Goal: Information Seeking & Learning: Learn about a topic

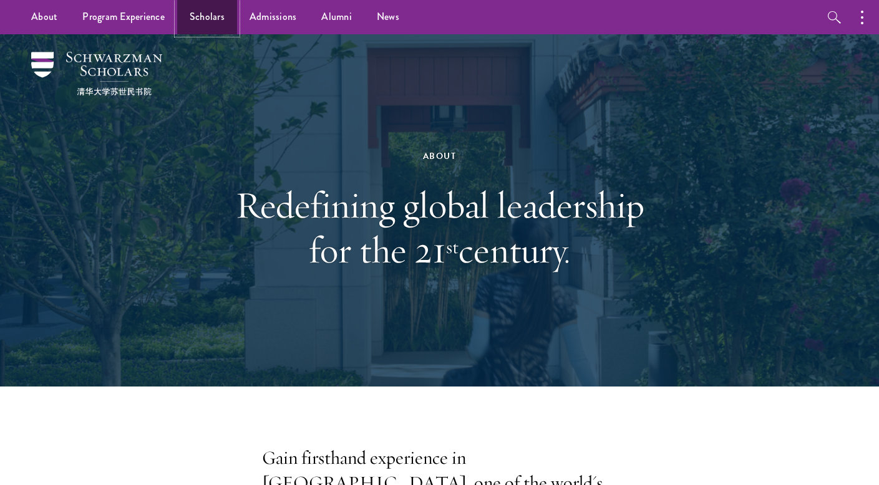
click at [210, 19] on link "Scholars" at bounding box center [207, 17] width 60 height 34
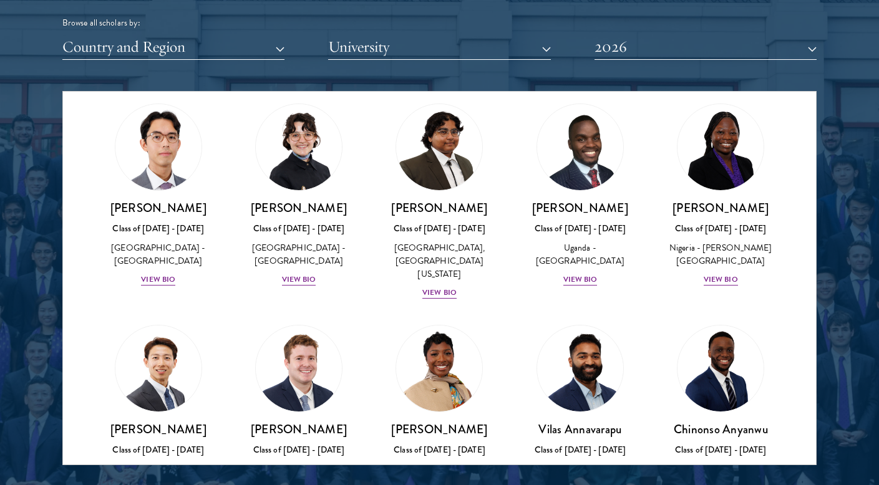
scroll to position [1562, 0]
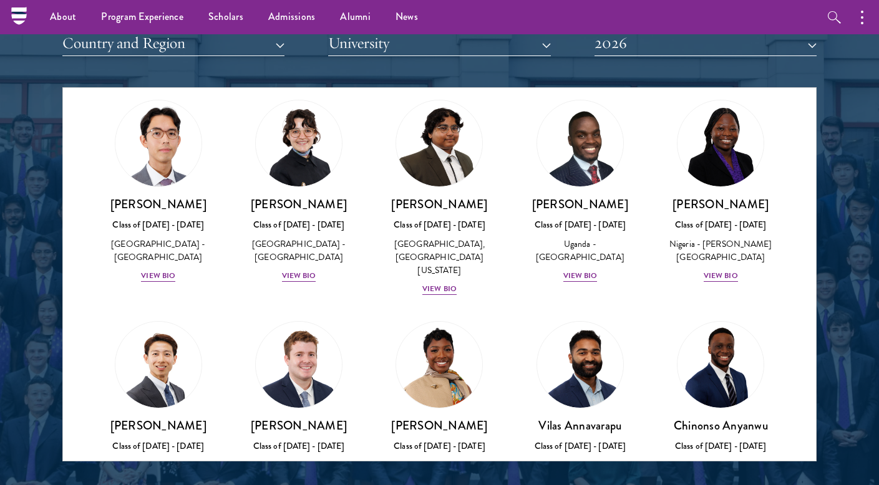
click at [187, 56] on div "Scholar Directory Congratulations and welcome to the Schwarzman Scholars Class …" at bounding box center [439, 144] width 754 height 635
click at [172, 49] on button "Country and Region" at bounding box center [173, 44] width 222 height 26
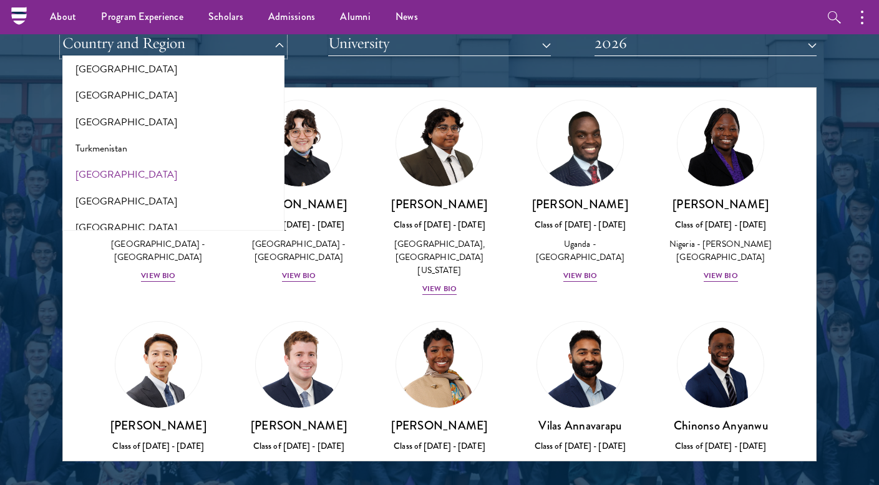
scroll to position [2515, 0]
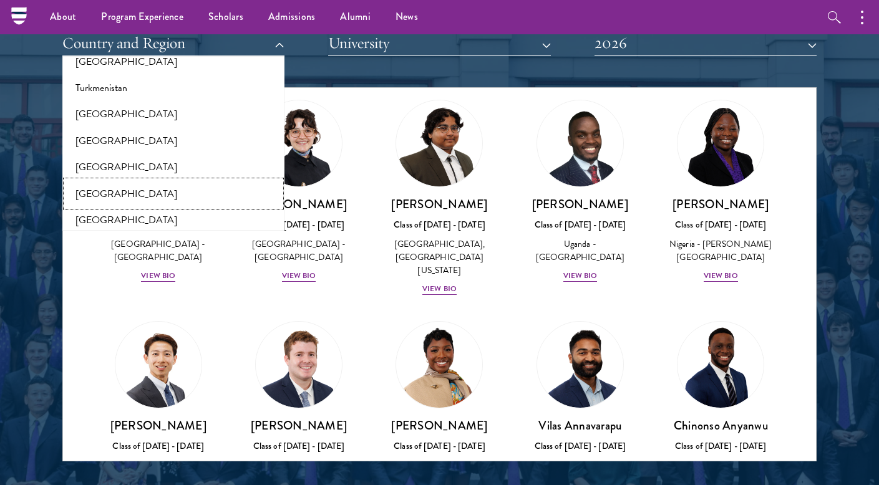
click at [135, 181] on button "[GEOGRAPHIC_DATA]" at bounding box center [173, 194] width 215 height 26
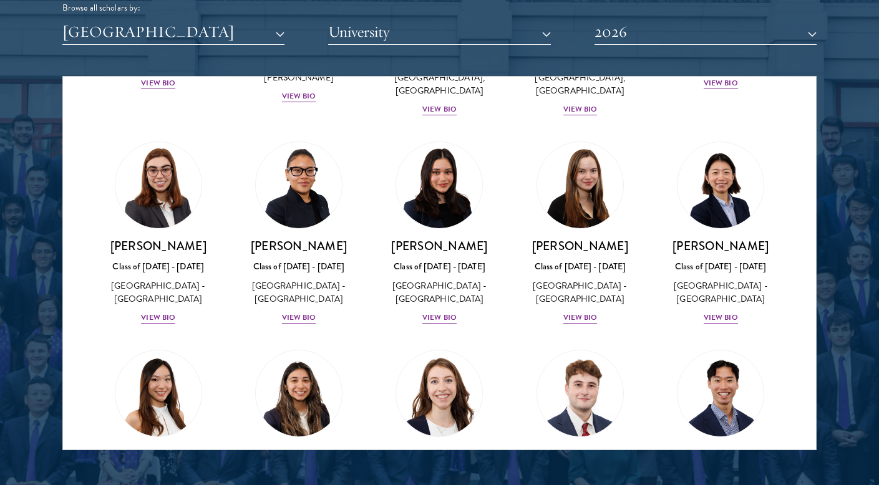
scroll to position [1242, 0]
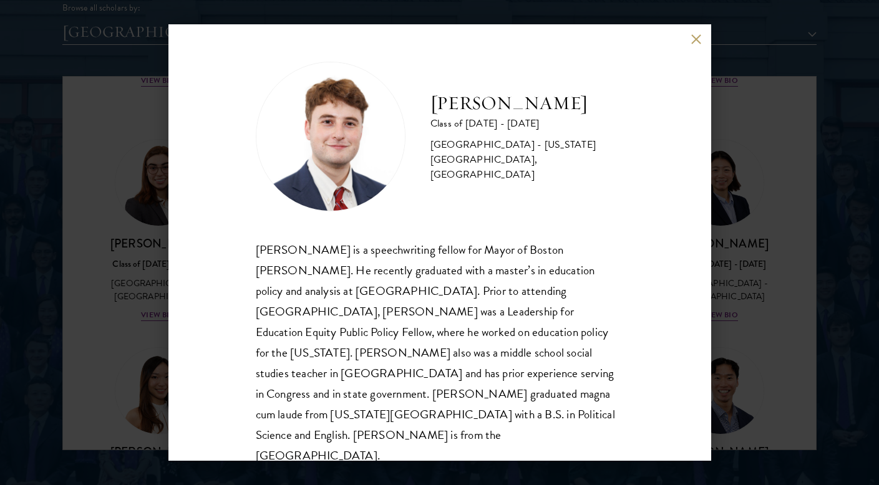
click at [762, 231] on div "John McQuillan Class of 2025 - 2026 United States of America - Florida State Un…" at bounding box center [439, 242] width 879 height 485
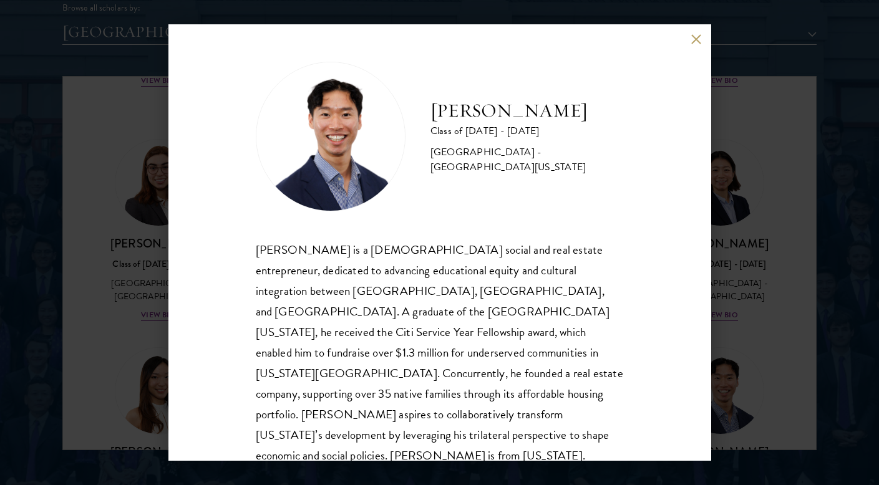
click at [718, 391] on div "Angelo Mok Class of 2025 - 2026 United States of America - University of Southe…" at bounding box center [439, 242] width 879 height 485
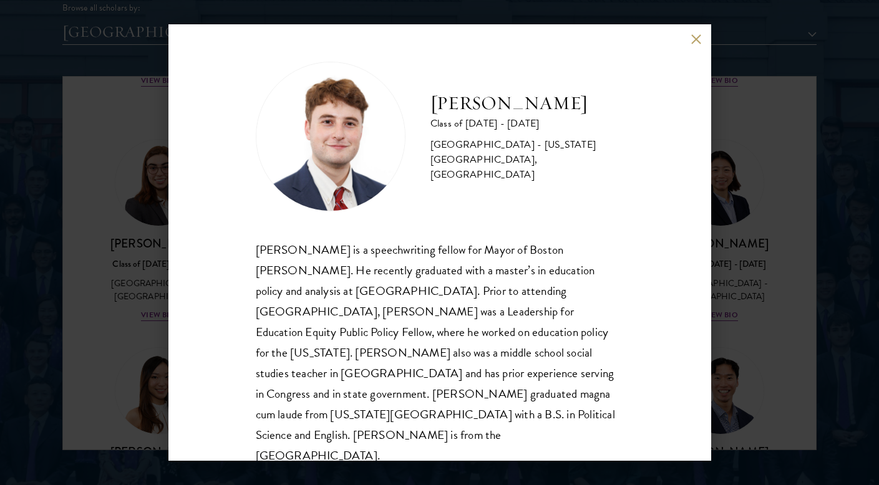
click at [797, 301] on div "John McQuillan Class of 2025 - 2026 United States of America - Florida State Un…" at bounding box center [439, 242] width 879 height 485
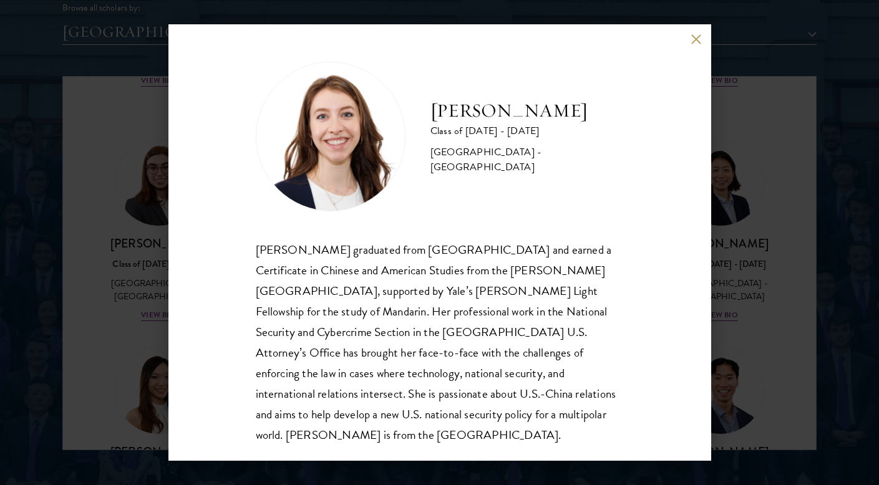
click at [724, 280] on div "Mary Clare McMahon Class of 2025 - 2026 United States of America - Yale Univers…" at bounding box center [439, 242] width 879 height 485
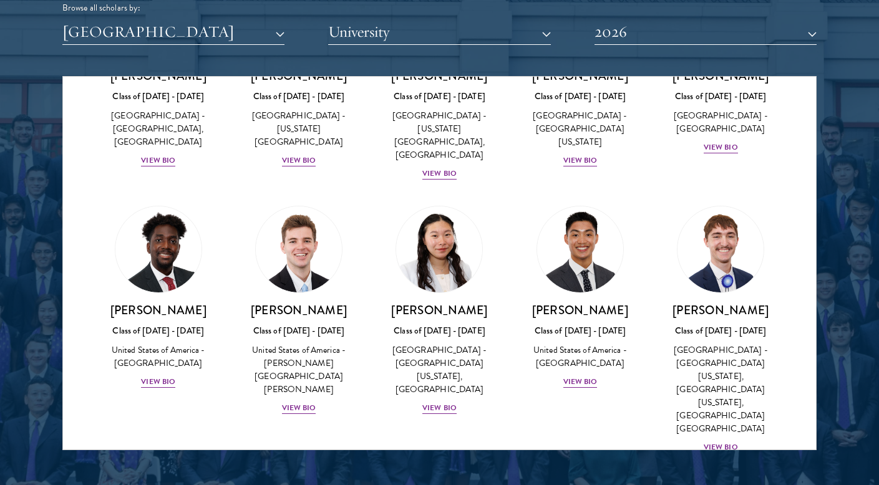
scroll to position [2367, 0]
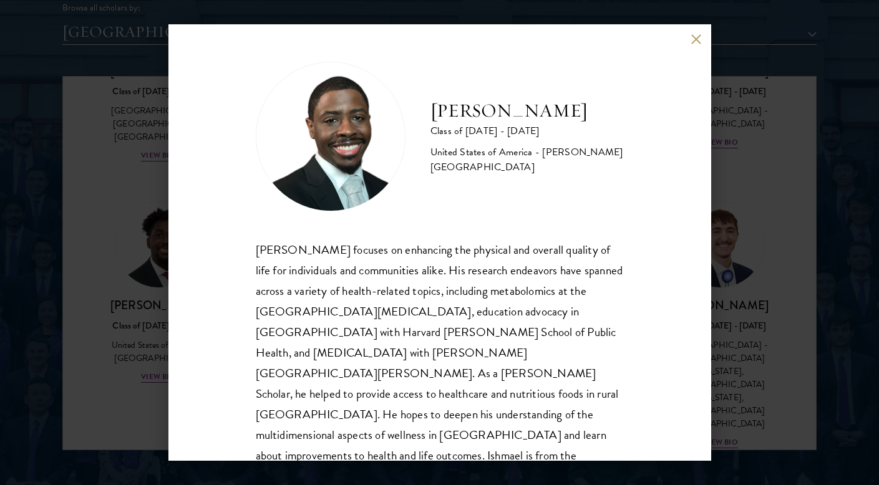
click at [772, 265] on div "Ishmael Williams Class of 2025 - 2026 United States of America - Howard Univers…" at bounding box center [439, 242] width 879 height 485
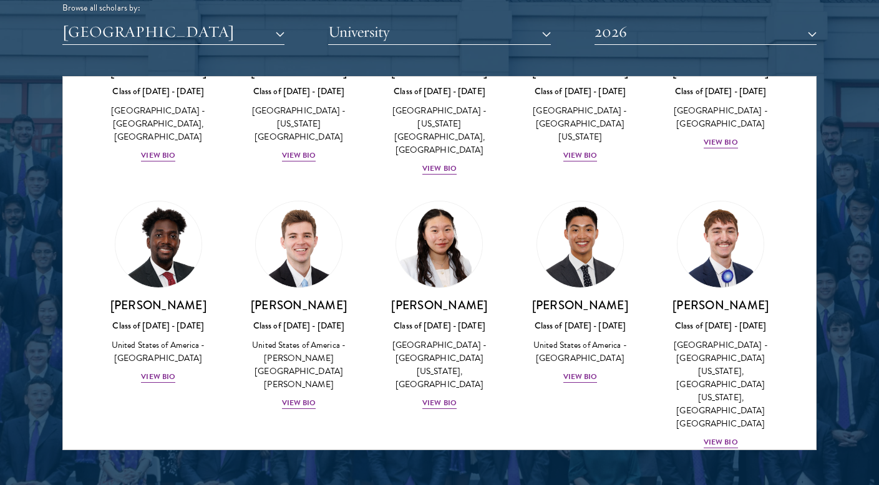
scroll to position [2374, 0]
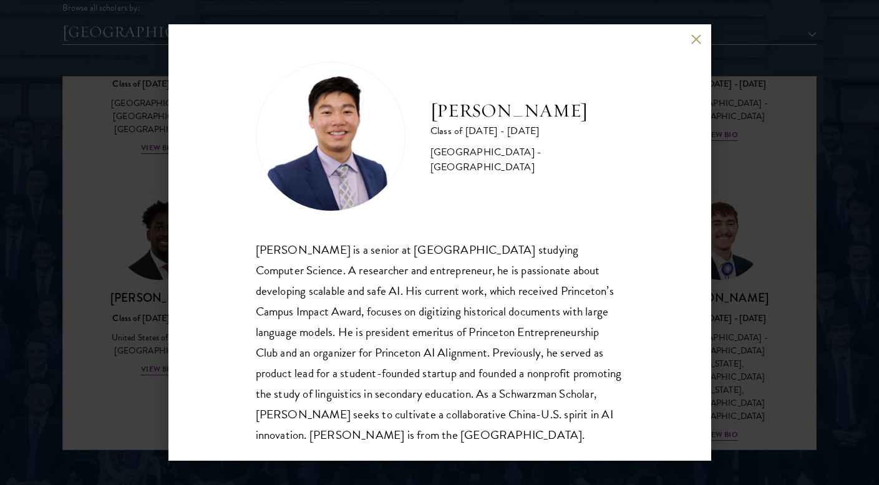
click at [752, 276] on div "James Zhang Class of 2025 - 2026 United States of America - Princeton Universit…" at bounding box center [439, 242] width 879 height 485
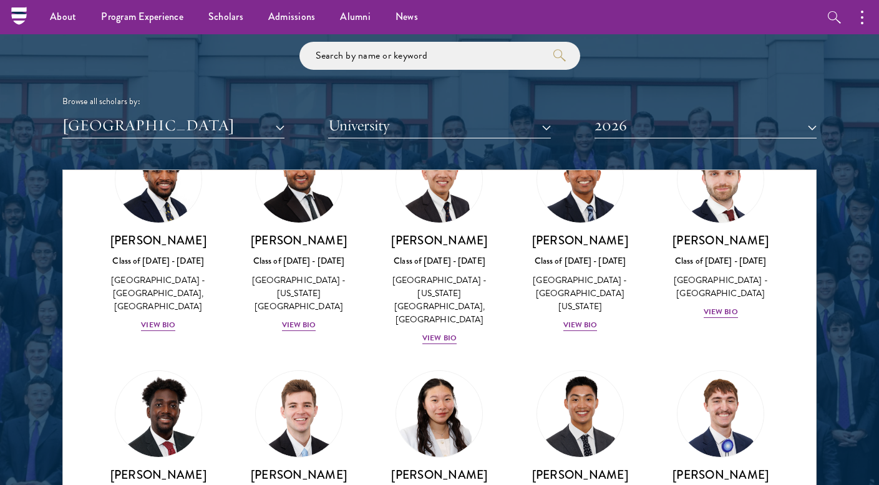
scroll to position [2283, 0]
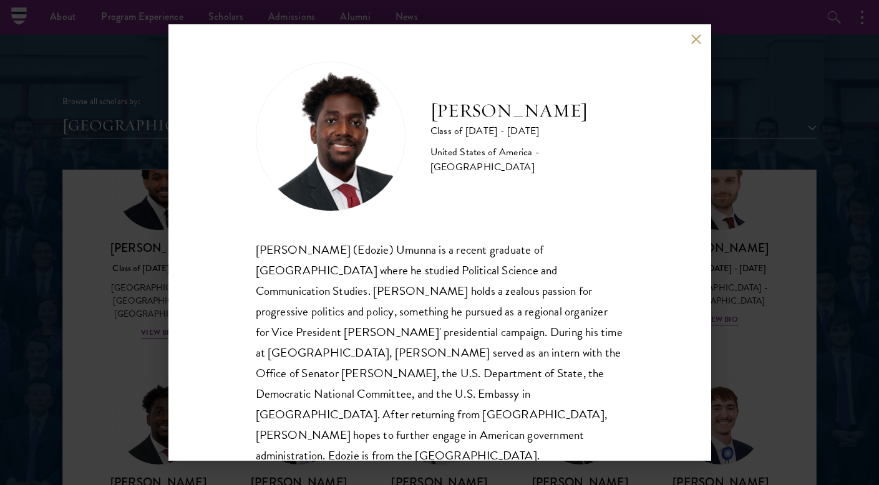
click at [697, 40] on button at bounding box center [696, 39] width 11 height 11
